Goal: Browse casually

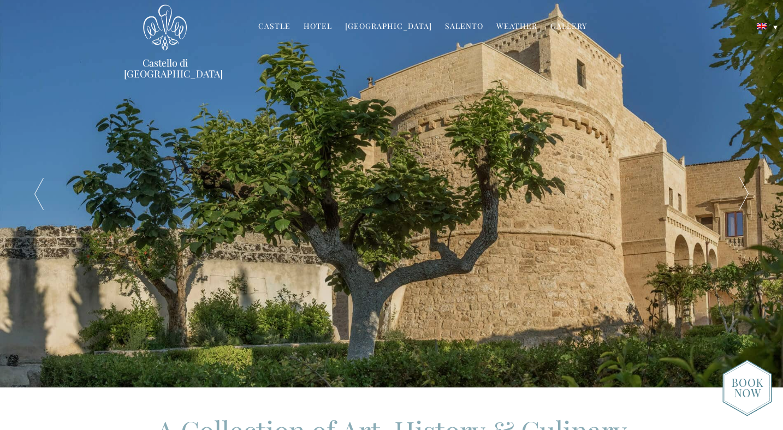
click at [557, 23] on link "Gallery" at bounding box center [568, 27] width 37 height 13
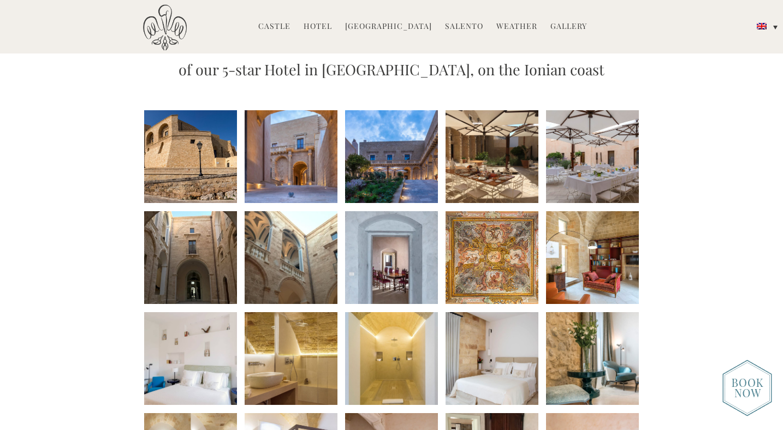
scroll to position [115, 0]
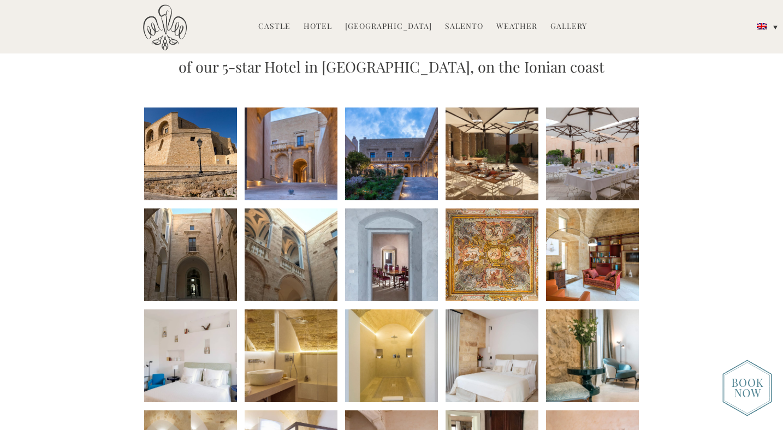
click at [273, 142] on li at bounding box center [291, 154] width 93 height 93
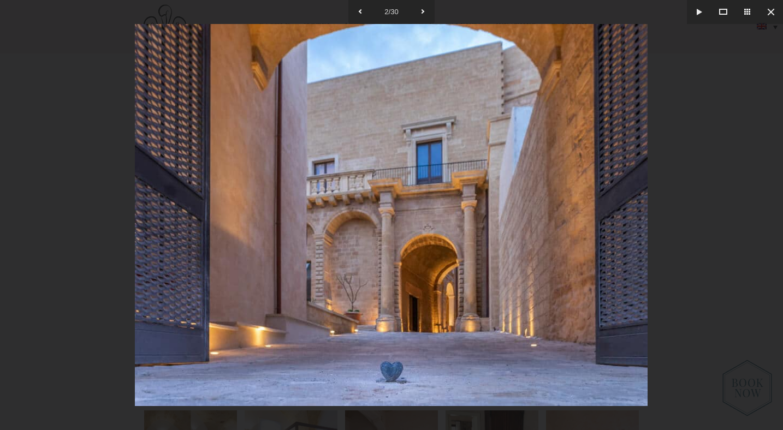
click at [738, 124] on div at bounding box center [391, 215] width 783 height 430
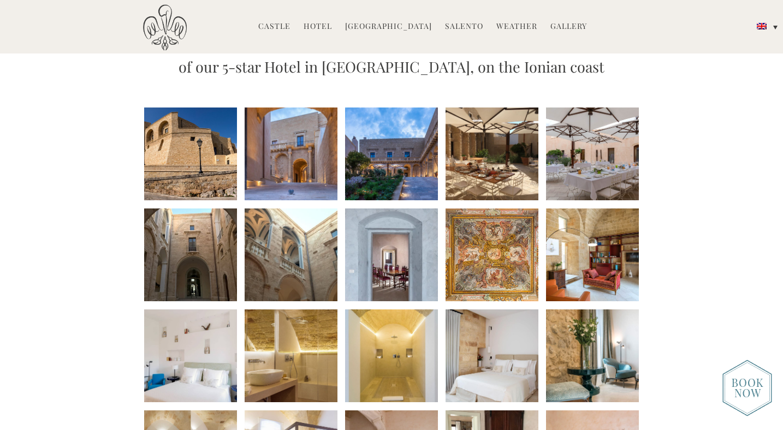
click at [427, 170] on li at bounding box center [391, 154] width 93 height 93
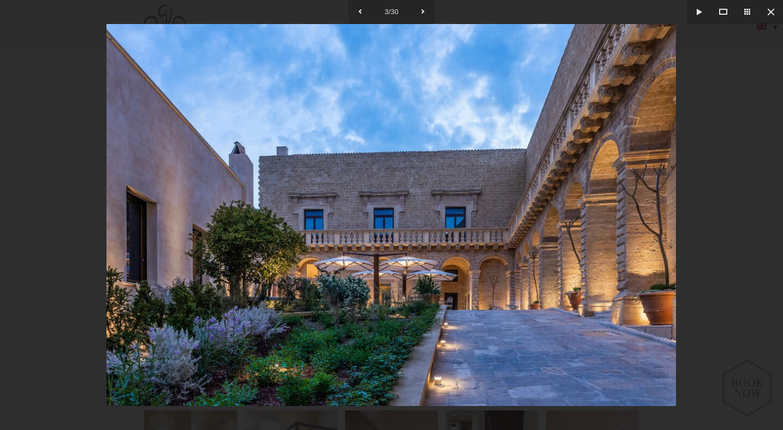
click at [741, 326] on div at bounding box center [391, 215] width 783 height 430
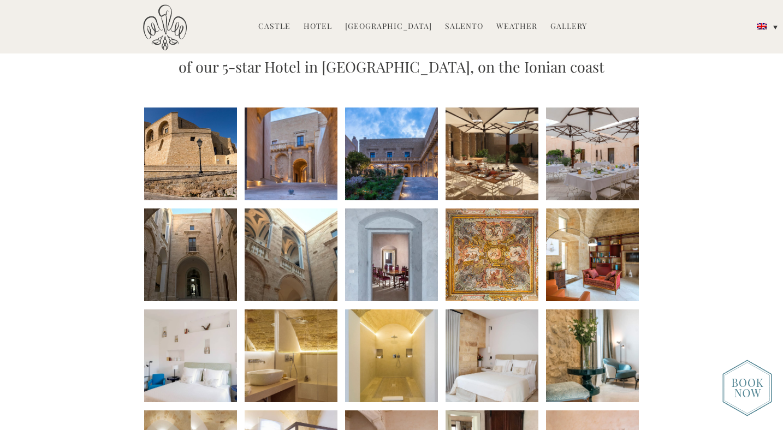
click at [502, 163] on li at bounding box center [491, 154] width 93 height 93
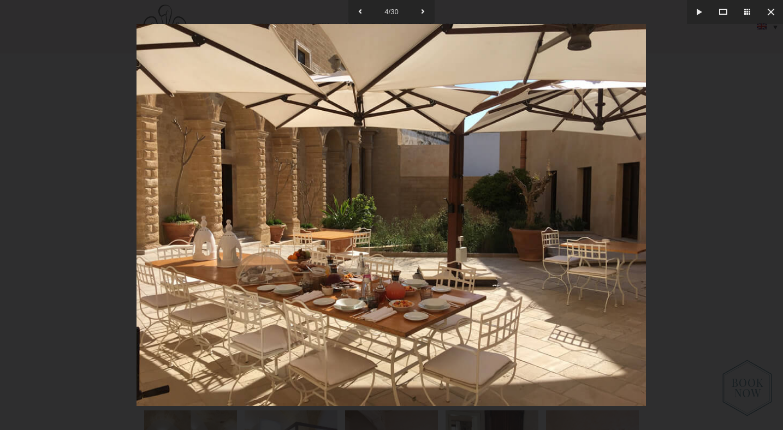
click at [678, 157] on div at bounding box center [391, 215] width 783 height 430
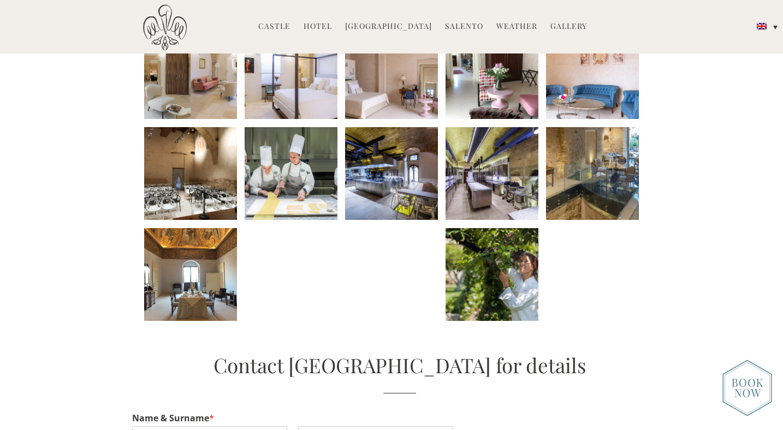
scroll to position [534, 0]
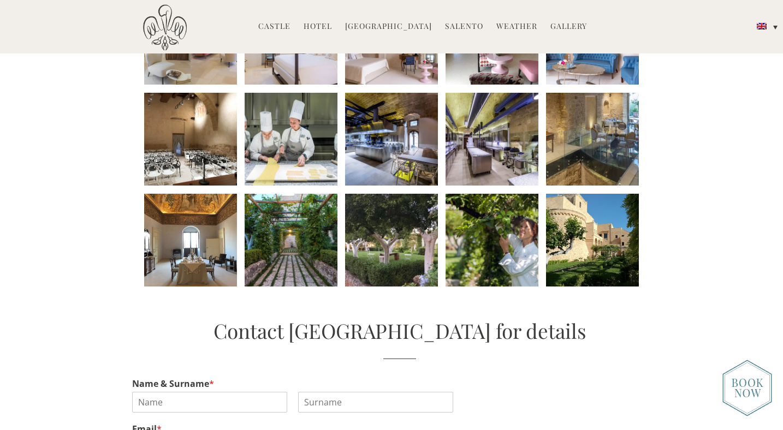
click at [264, 241] on li at bounding box center [291, 240] width 93 height 93
click at [378, 213] on li at bounding box center [391, 240] width 93 height 93
click at [622, 245] on li at bounding box center [592, 240] width 93 height 93
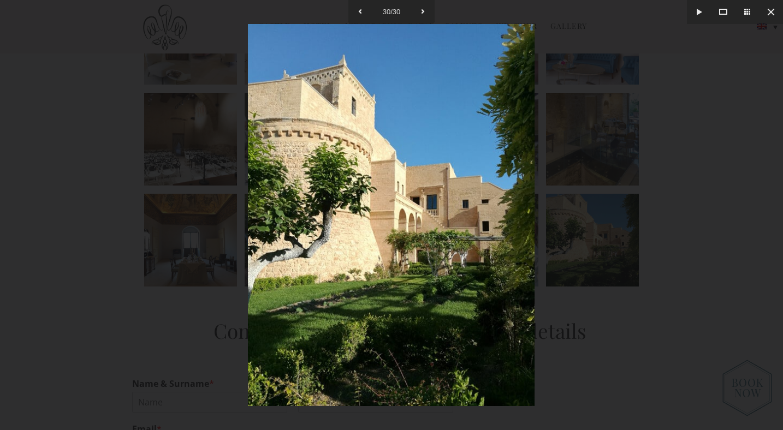
click at [668, 326] on div at bounding box center [391, 215] width 783 height 430
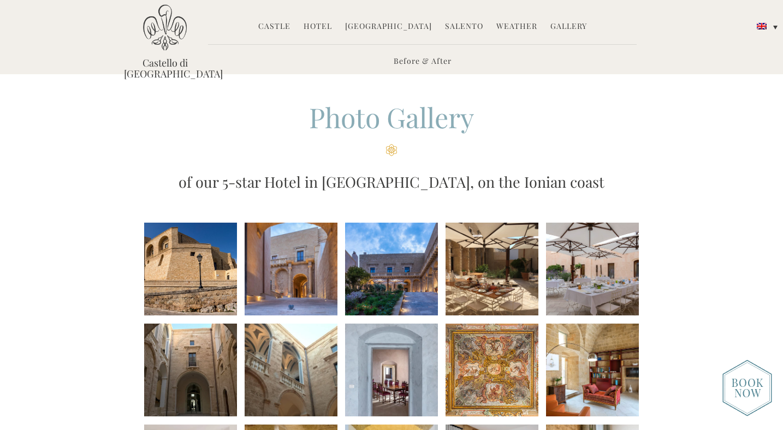
click at [283, 25] on link "Castle" at bounding box center [274, 27] width 32 height 13
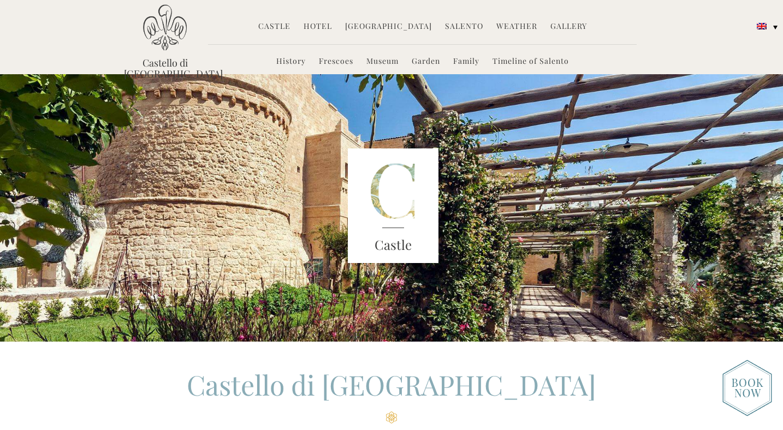
click at [326, 27] on link "Hotel" at bounding box center [317, 27] width 28 height 13
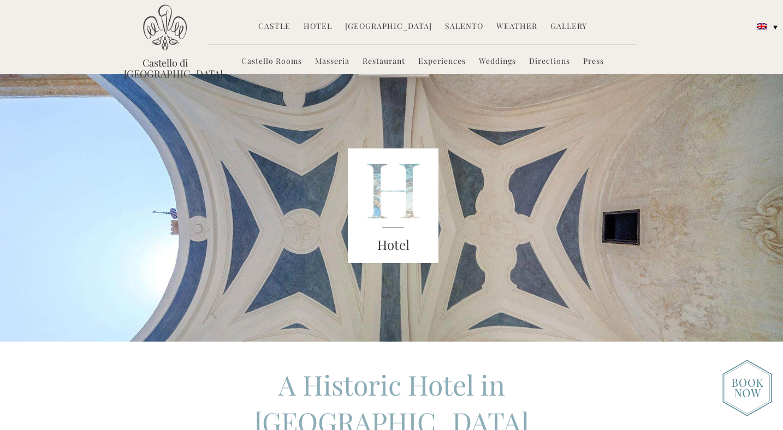
click at [502, 67] on li "Weddings" at bounding box center [497, 61] width 48 height 23
click at [498, 55] on li "Weddings" at bounding box center [497, 61] width 48 height 23
click at [498, 58] on link "Weddings" at bounding box center [497, 62] width 37 height 13
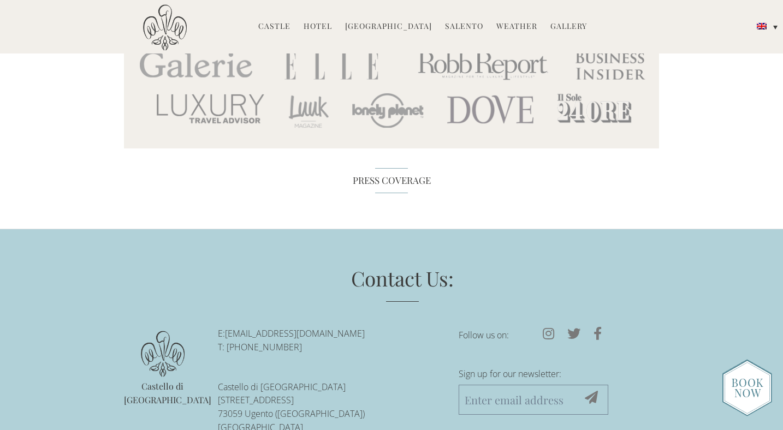
scroll to position [4812, 0]
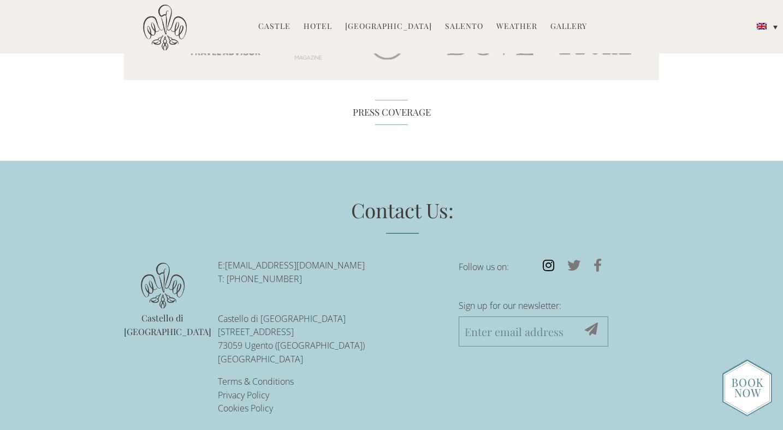
click at [547, 259] on icon at bounding box center [548, 265] width 25 height 13
